Goal: Task Accomplishment & Management: Use online tool/utility

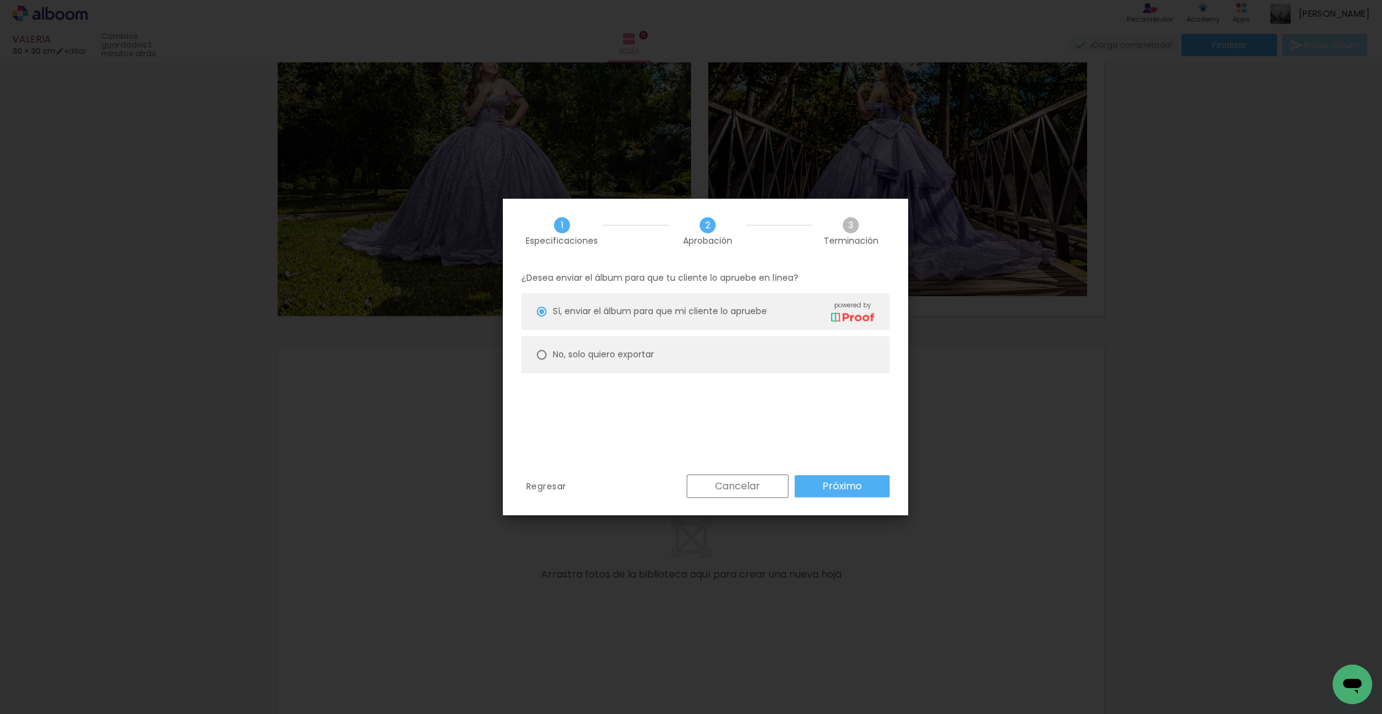
click at [682, 357] on paper-radio-button "No, solo quiero exportar" at bounding box center [705, 354] width 368 height 37
type paper-radio-button "on"
drag, startPoint x: 842, startPoint y: 476, endPoint x: 838, endPoint y: 486, distance: 10.0
click at [842, 476] on paper-button "Próximo" at bounding box center [842, 486] width 95 height 22
type input "Alta, 300 DPI"
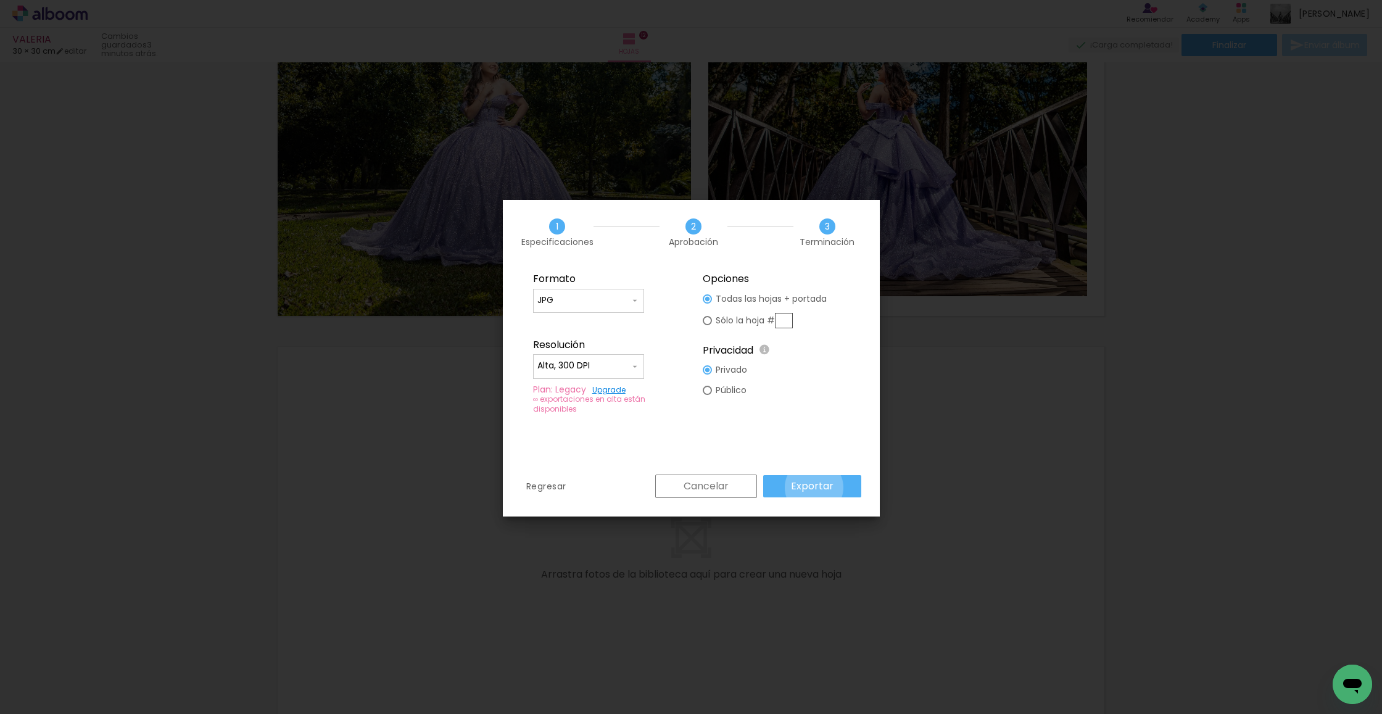
click at [0, 0] on slot "Exportar" at bounding box center [0, 0] width 0 height 0
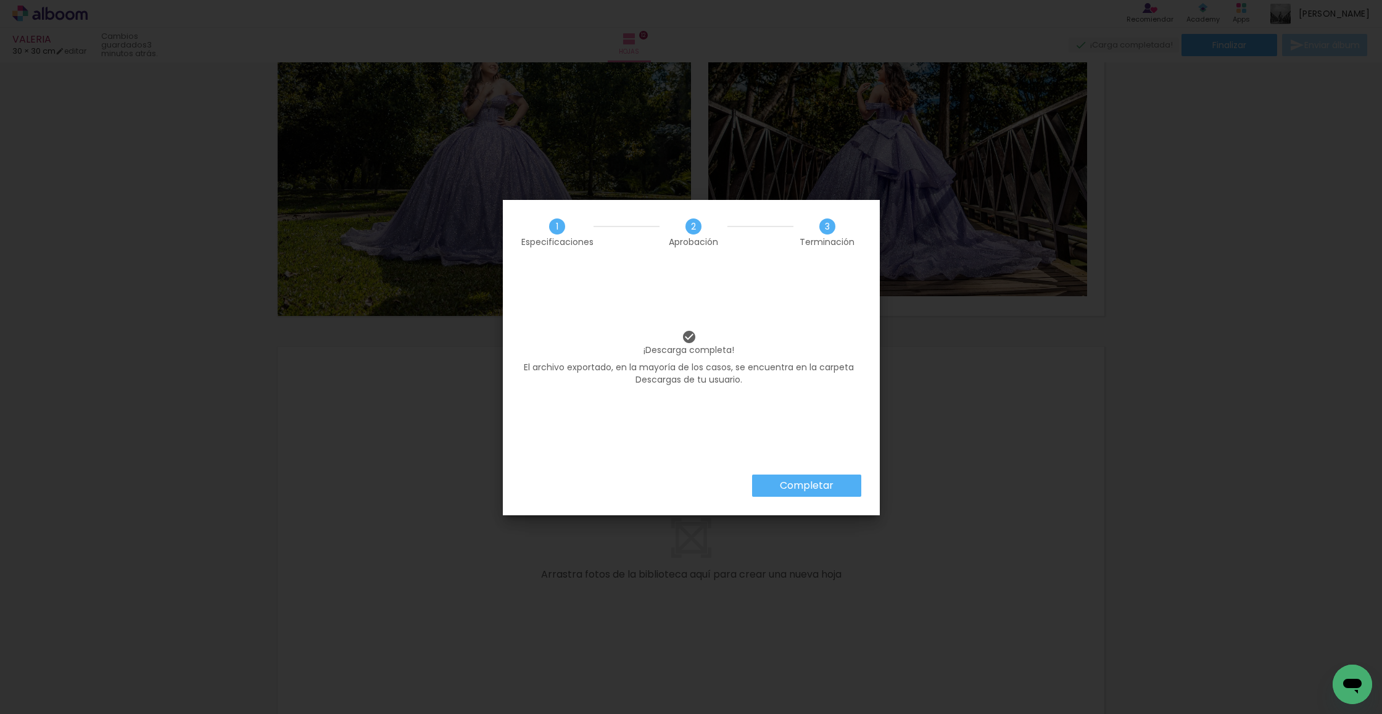
click at [0, 0] on slot "Completar" at bounding box center [0, 0] width 0 height 0
